Goal: Transaction & Acquisition: Purchase product/service

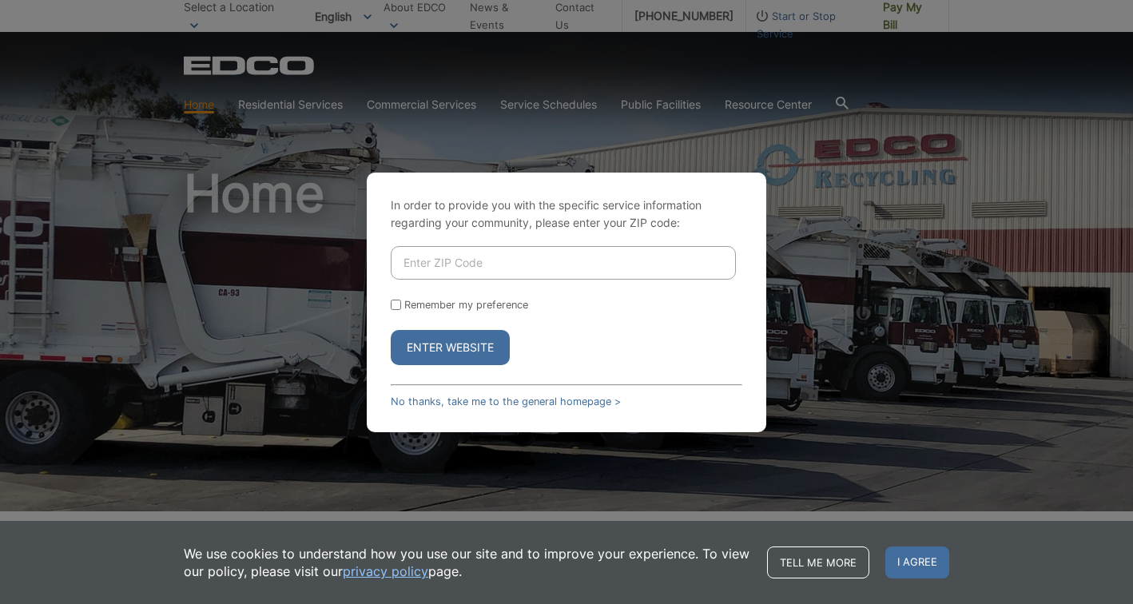
click at [423, 264] on input "Enter ZIP Code" at bounding box center [563, 263] width 345 height 34
type input "92118"
click at [447, 341] on button "Enter Website" at bounding box center [450, 347] width 119 height 35
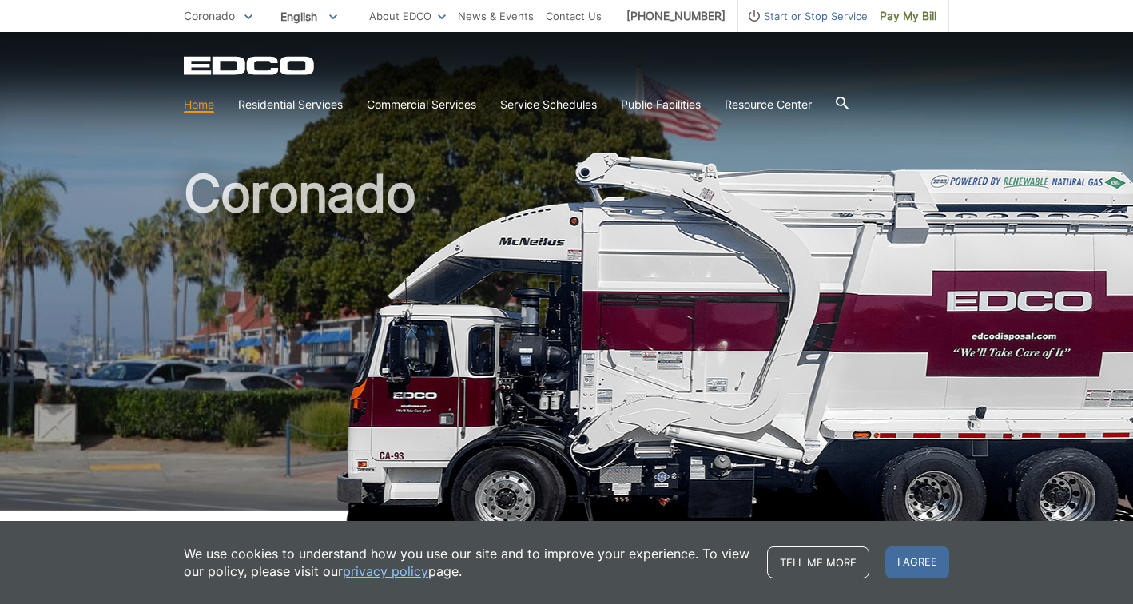
click at [448, 341] on h1 "Coronado" at bounding box center [566, 343] width 765 height 351
click at [920, 554] on span "I agree" at bounding box center [917, 562] width 64 height 32
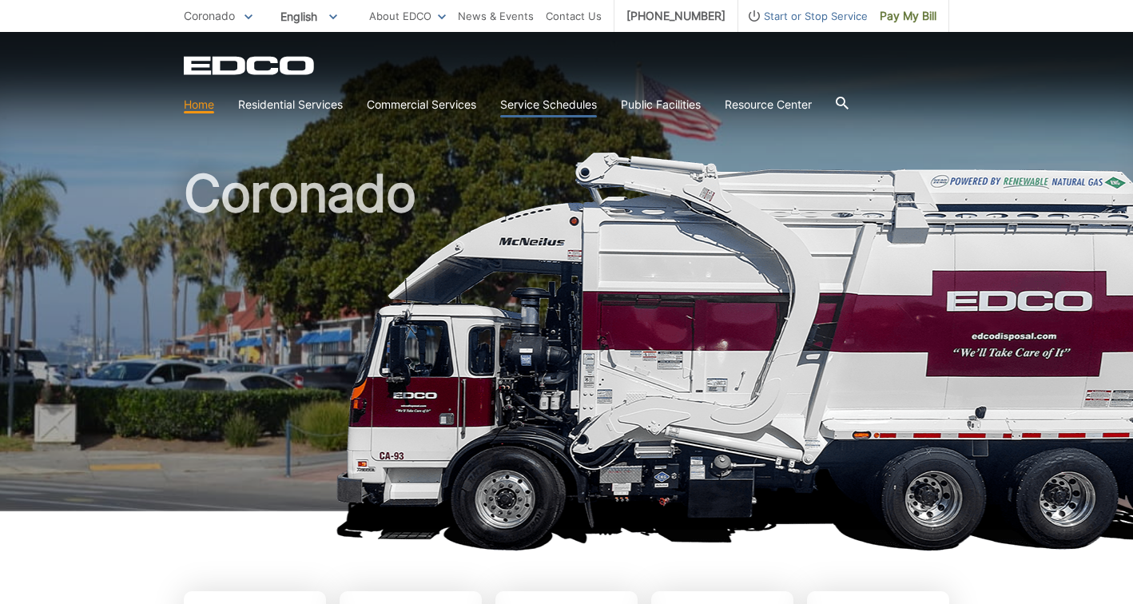
click at [572, 110] on link "Service Schedules" at bounding box center [548, 105] width 97 height 18
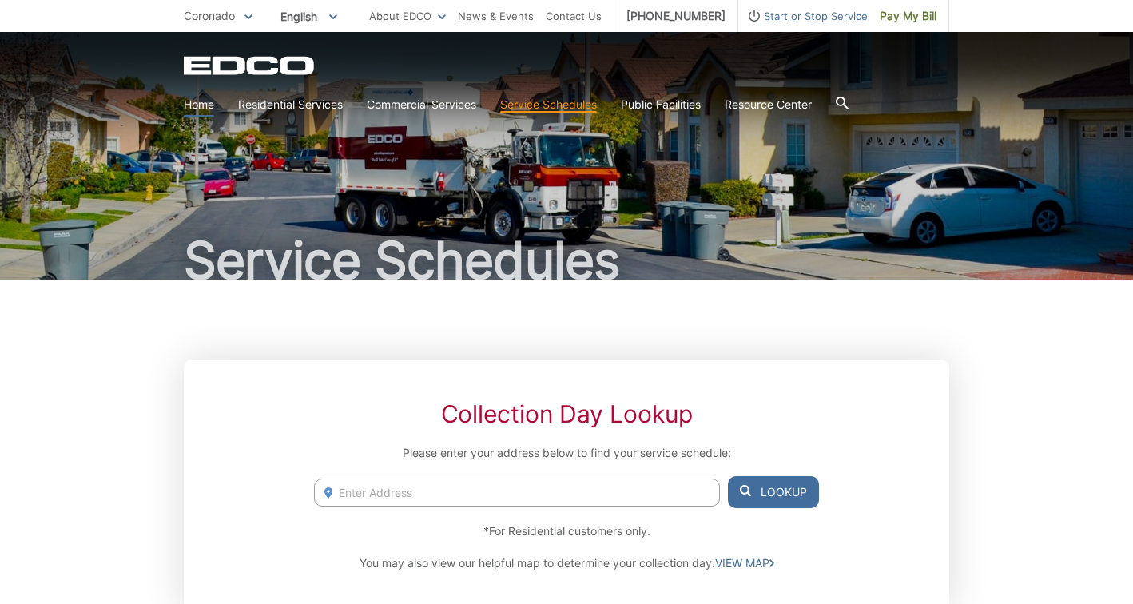
click at [209, 105] on link "Home" at bounding box center [199, 105] width 30 height 18
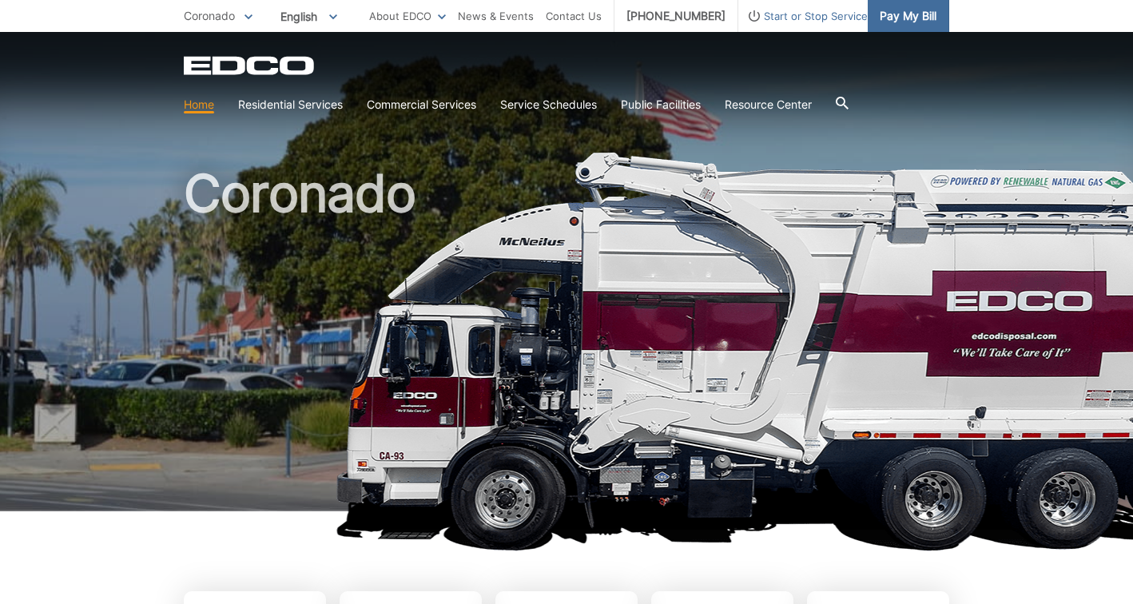
click at [895, 20] on span "Pay My Bill" at bounding box center [908, 16] width 57 height 18
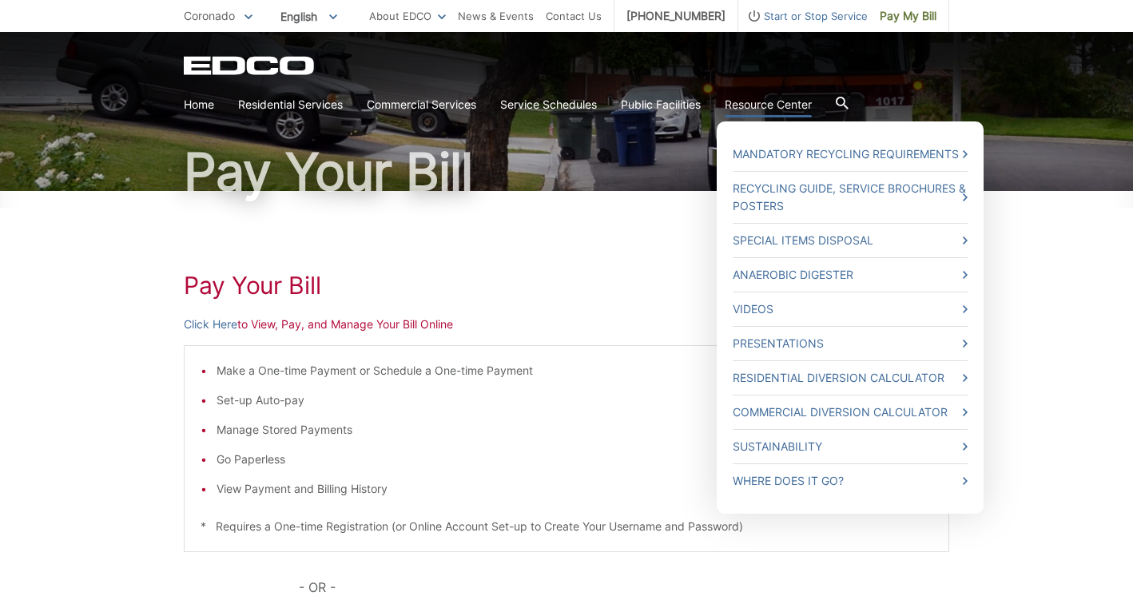
scroll to position [89, 0]
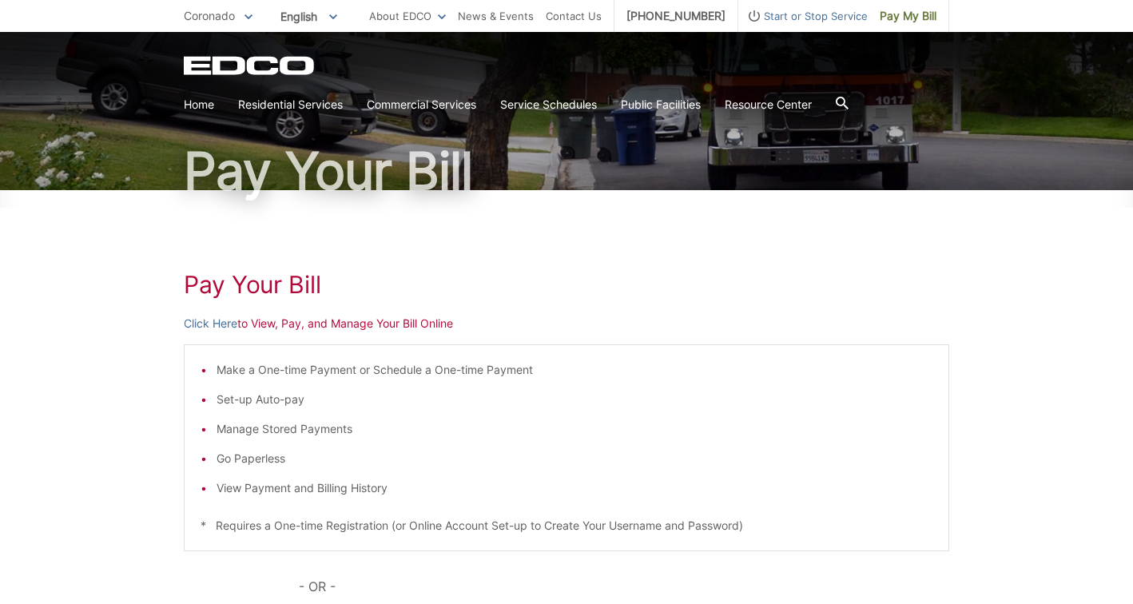
click at [337, 369] on li "Make a One-time Payment or Schedule a One-time Payment" at bounding box center [574, 370] width 716 height 18
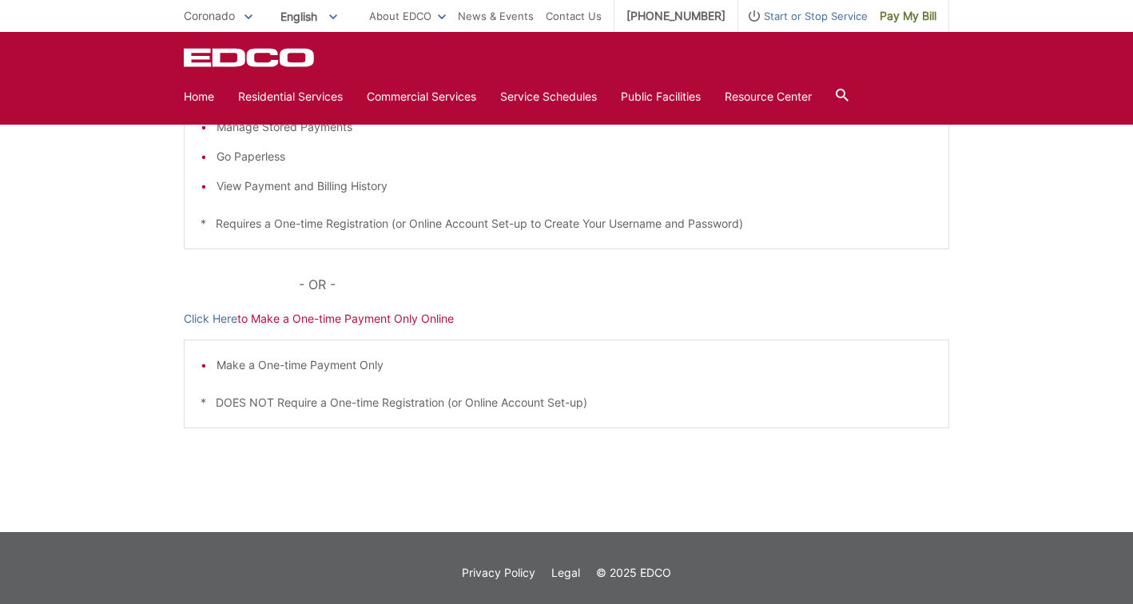
scroll to position [401, 0]
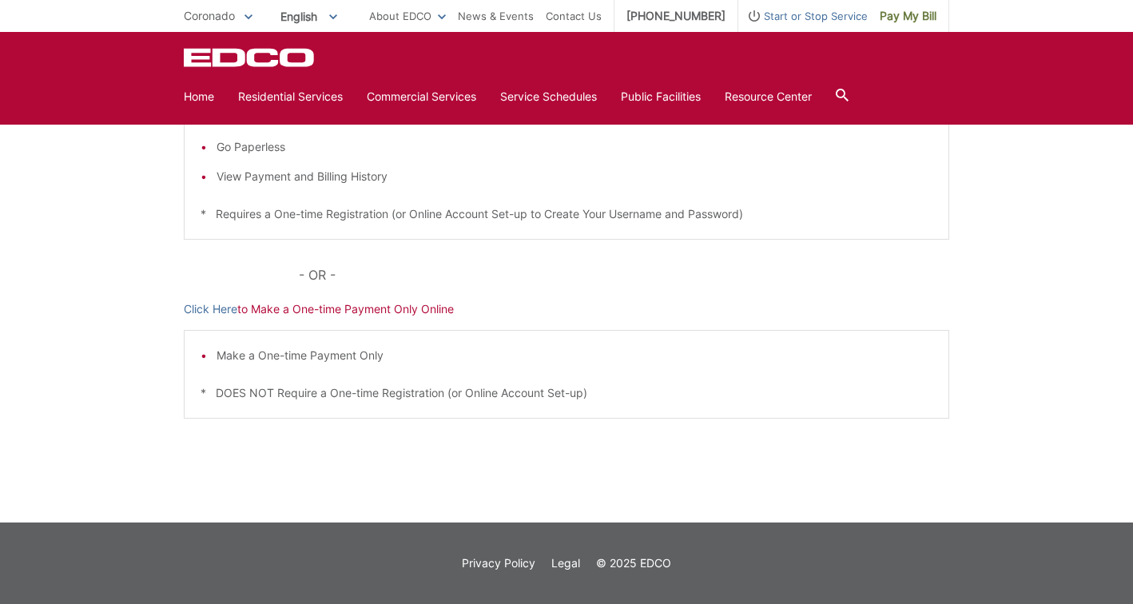
click at [337, 312] on p "Click Here to Make a One-time Payment Only Online" at bounding box center [566, 309] width 765 height 18
click at [220, 310] on link "Click Here" at bounding box center [211, 309] width 54 height 18
